Goal: Use online tool/utility: Utilize a website feature to perform a specific function

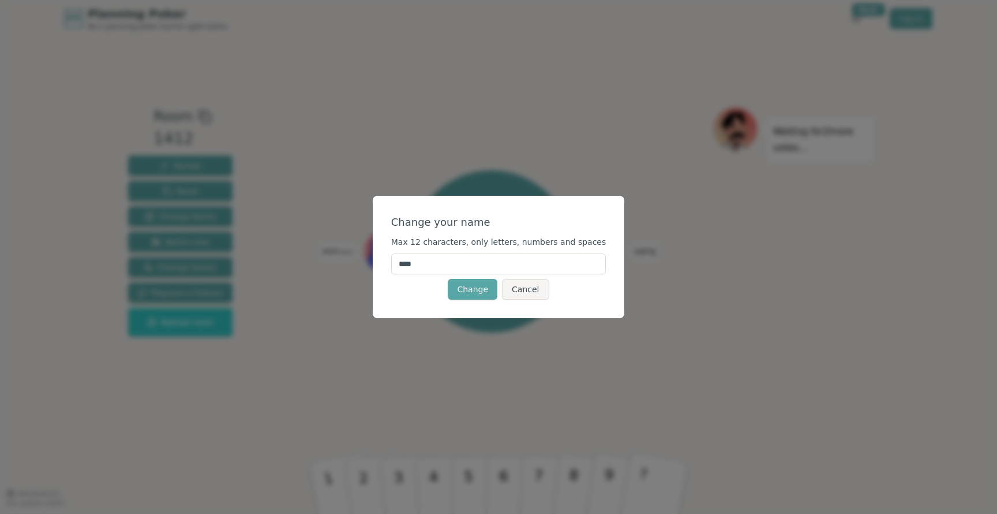
click at [474, 267] on input "****" at bounding box center [498, 263] width 215 height 21
type input "*****"
click at [473, 289] on button "Change" at bounding box center [473, 289] width 50 height 21
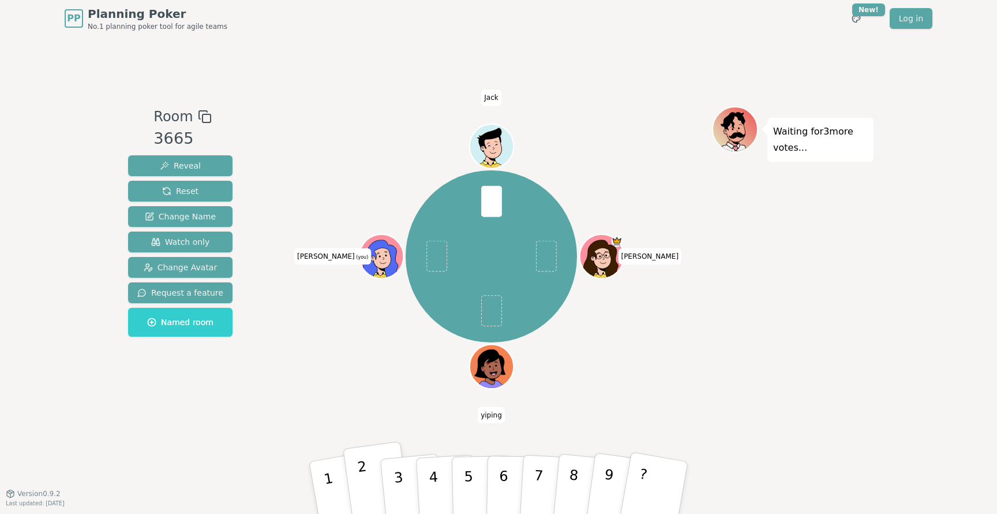
click at [369, 486] on button "2" at bounding box center [377, 487] width 69 height 93
drag, startPoint x: 398, startPoint y: 481, endPoint x: 379, endPoint y: 407, distance: 76.3
click at [379, 407] on div "Room 3665 Reveal Reset Change Name Watch only Change Avatar Request a feature N…" at bounding box center [498, 264] width 750 height 317
click at [403, 480] on button "3" at bounding box center [412, 488] width 66 height 92
click at [385, 372] on div "Zach yiping Colin (you) Jack" at bounding box center [491, 256] width 441 height 259
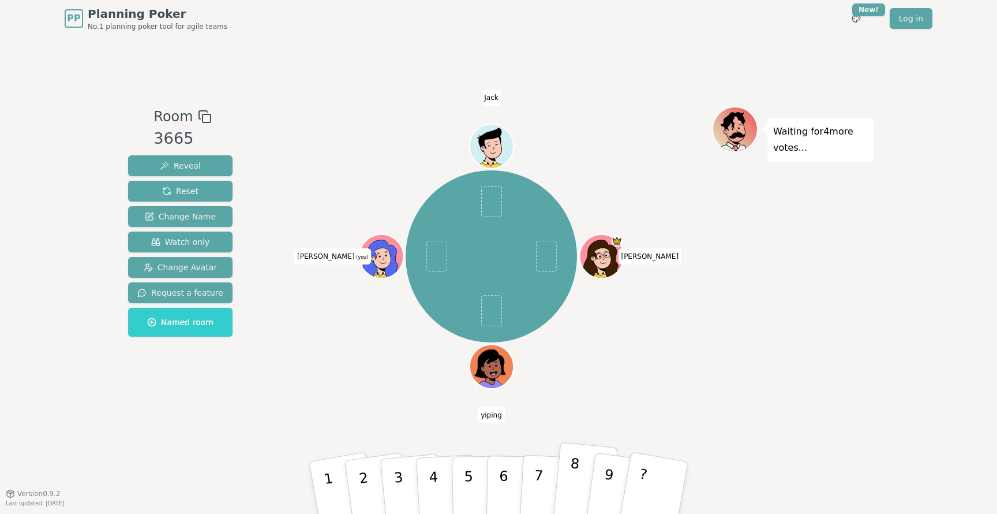
click at [560, 484] on button "8" at bounding box center [585, 488] width 66 height 92
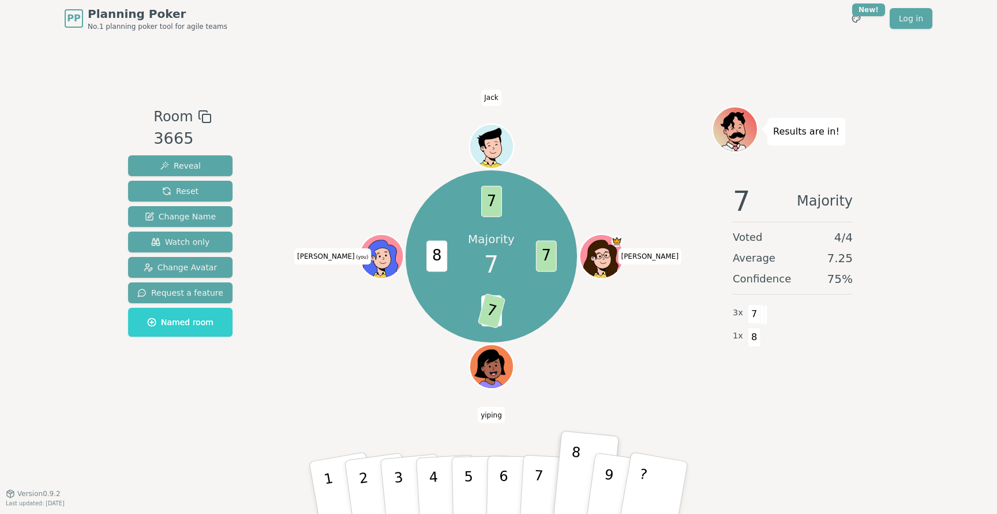
click at [537, 404] on div "Majority 7 7 6 7 8 7 Zach yiping Colin (you) Jack" at bounding box center [491, 264] width 441 height 317
click at [545, 473] on button "7" at bounding box center [550, 488] width 63 height 90
